Goal: Task Accomplishment & Management: Complete application form

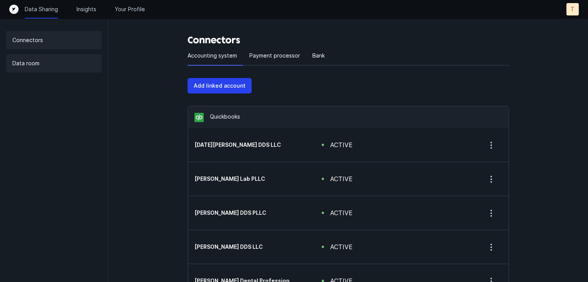
click at [10, 62] on div "Data room" at bounding box center [53, 63] width 95 height 19
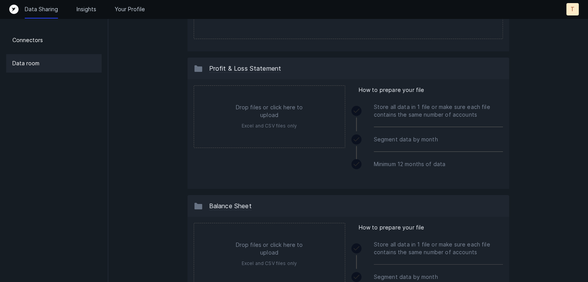
scroll to position [77, 0]
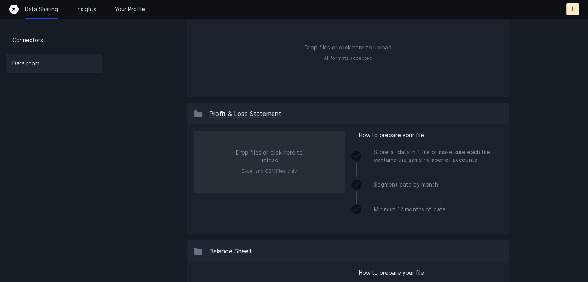
click at [269, 153] on input "file" at bounding box center [269, 162] width 151 height 62
type input "C:\fakepath\[PERSON_NAME] Profit and Loss.xlsx"
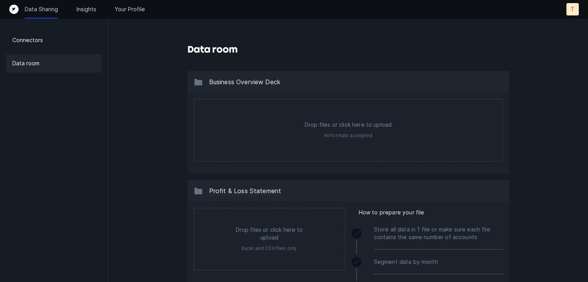
scroll to position [0, 0]
click at [48, 39] on div "Connectors" at bounding box center [53, 40] width 95 height 19
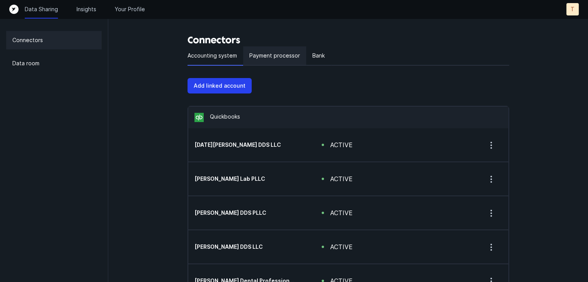
click at [268, 54] on p "Payment processor" at bounding box center [274, 55] width 51 height 9
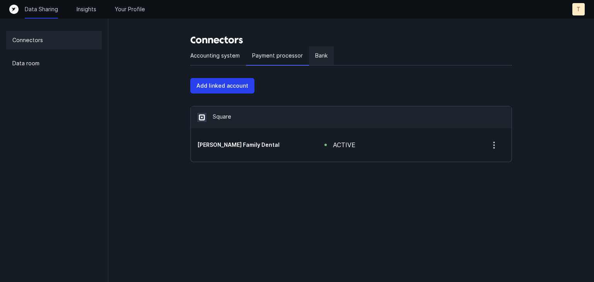
click at [310, 57] on div "Bank" at bounding box center [321, 55] width 25 height 19
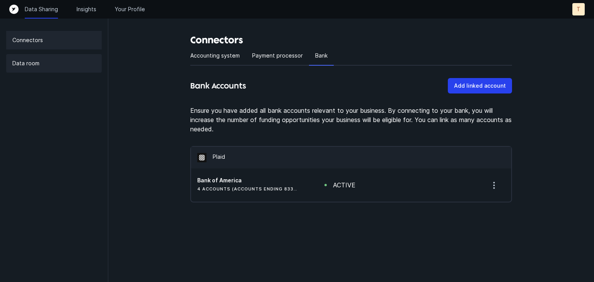
click at [48, 59] on div "Data room" at bounding box center [53, 63] width 95 height 19
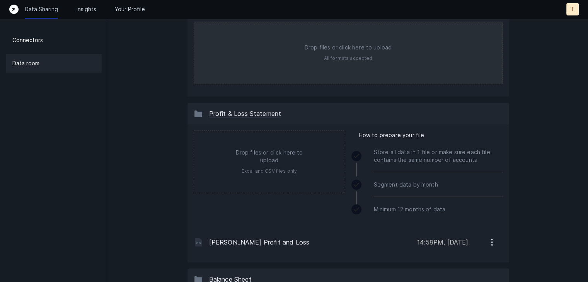
scroll to position [193, 0]
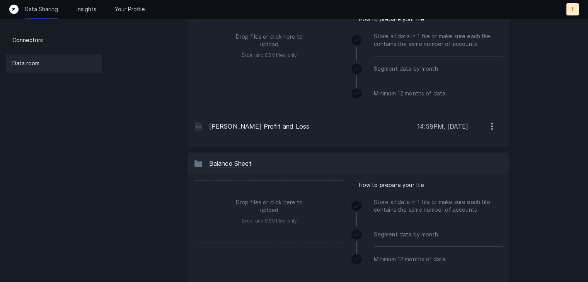
click at [492, 124] on icon "button" at bounding box center [492, 126] width 10 height 10
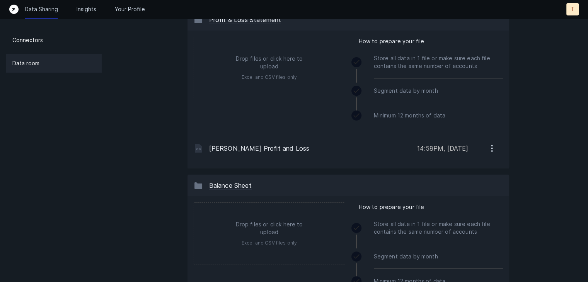
scroll to position [155, 0]
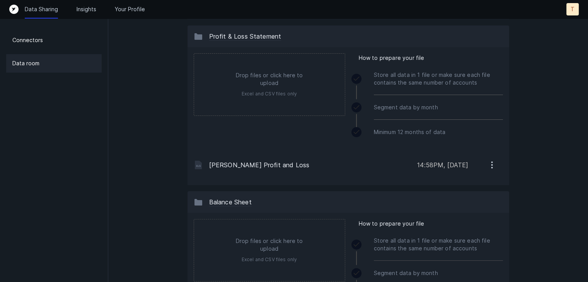
click at [359, 79] on icon at bounding box center [357, 79] width 8 height 8
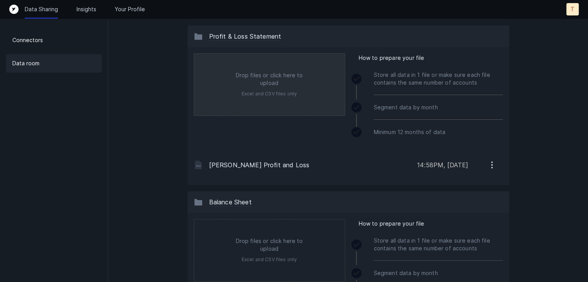
scroll to position [271, 0]
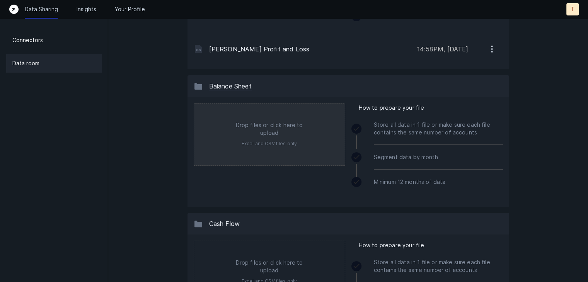
click at [290, 150] on input "file" at bounding box center [269, 135] width 151 height 62
type input "C:\fakepath\[PERSON_NAME] Balance Sheet.xlsx"
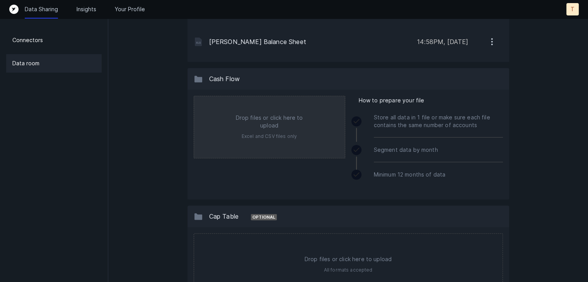
scroll to position [425, 0]
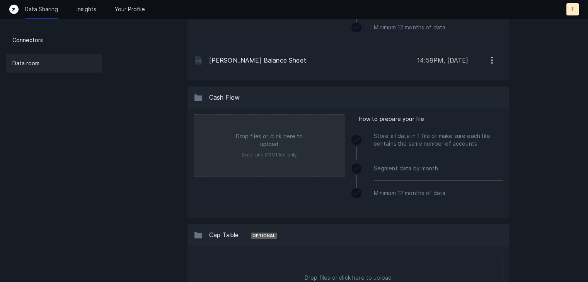
click at [284, 130] on input "file" at bounding box center [269, 146] width 151 height 62
type input "C:\fakepath\[PERSON_NAME] Statement of Cash flows.xlsx"
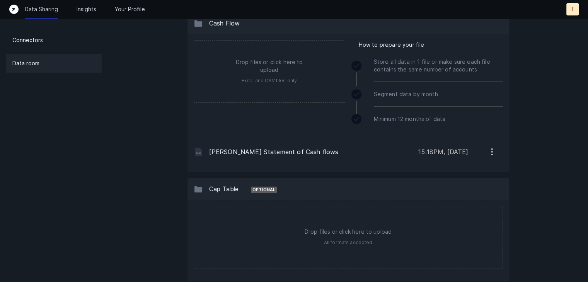
scroll to position [503, 0]
